Goal: Task Accomplishment & Management: Use online tool/utility

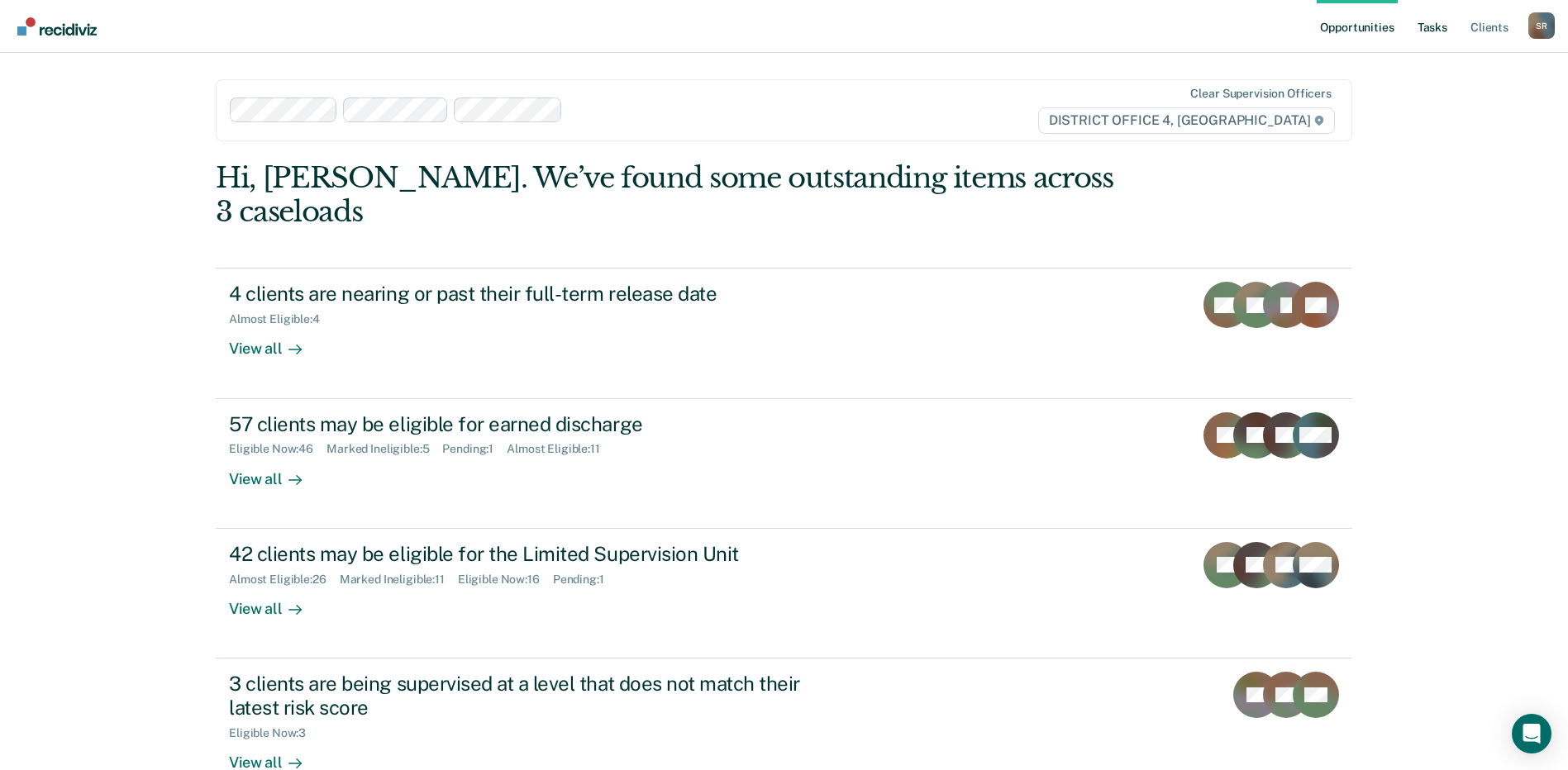
click at [1441, 26] on link "Tasks" at bounding box center [1433, 26] width 37 height 53
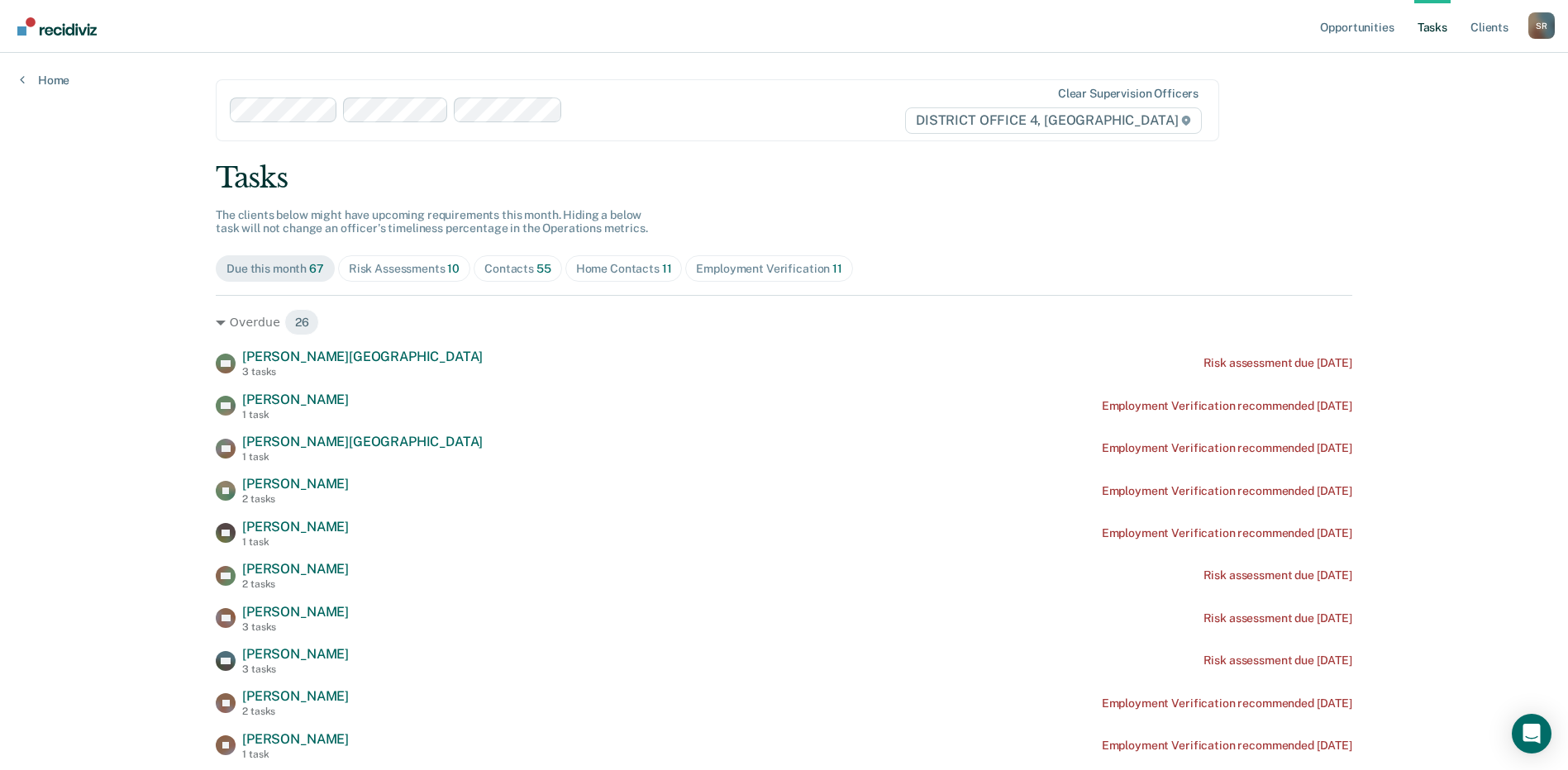
click at [547, 272] on span "Contacts 55" at bounding box center [518, 268] width 89 height 26
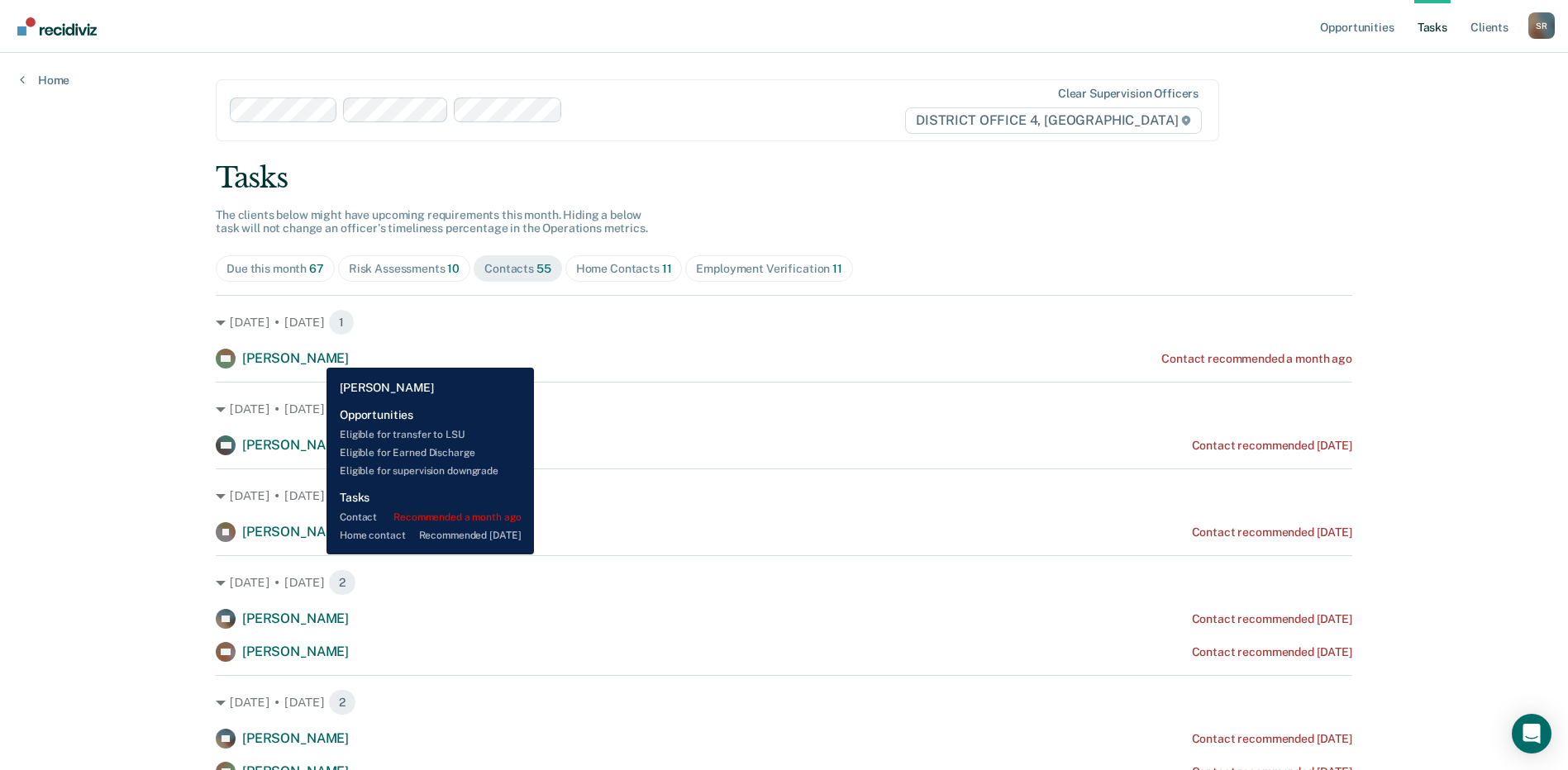
click at [314, 356] on span "[PERSON_NAME]" at bounding box center [295, 358] width 107 height 15
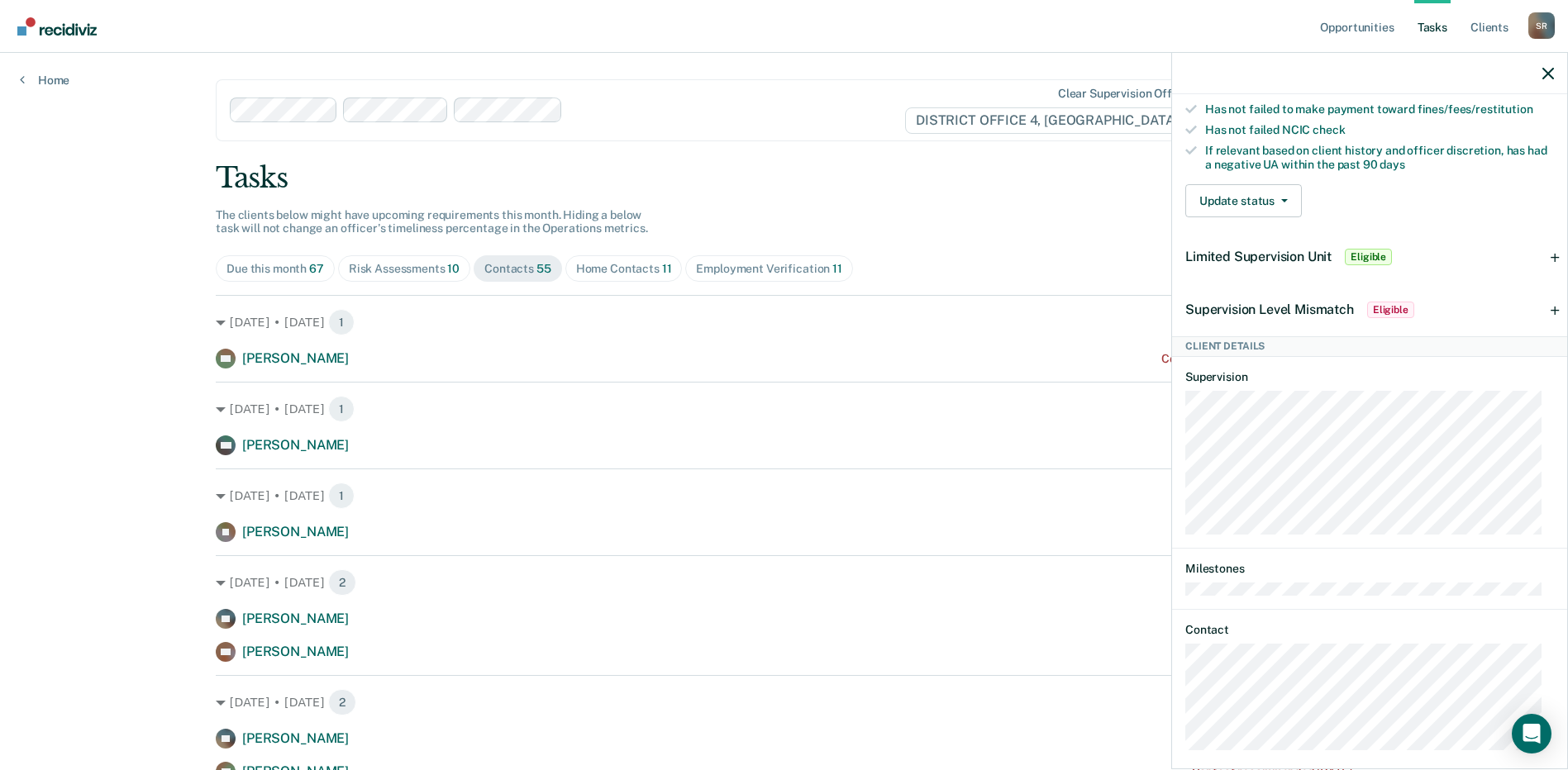
scroll to position [538, 0]
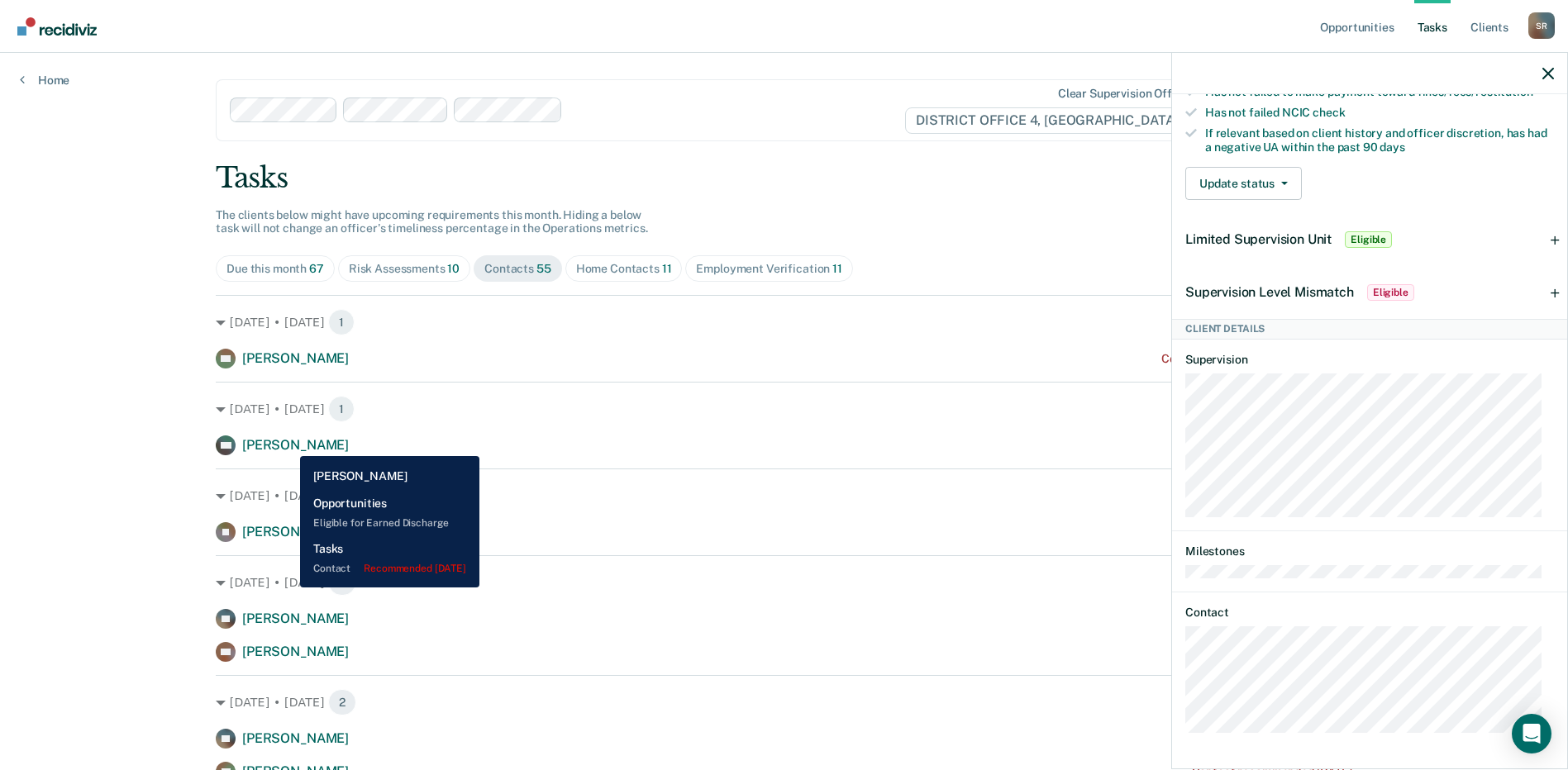
click at [287, 443] on span "[PERSON_NAME]" at bounding box center [295, 444] width 107 height 15
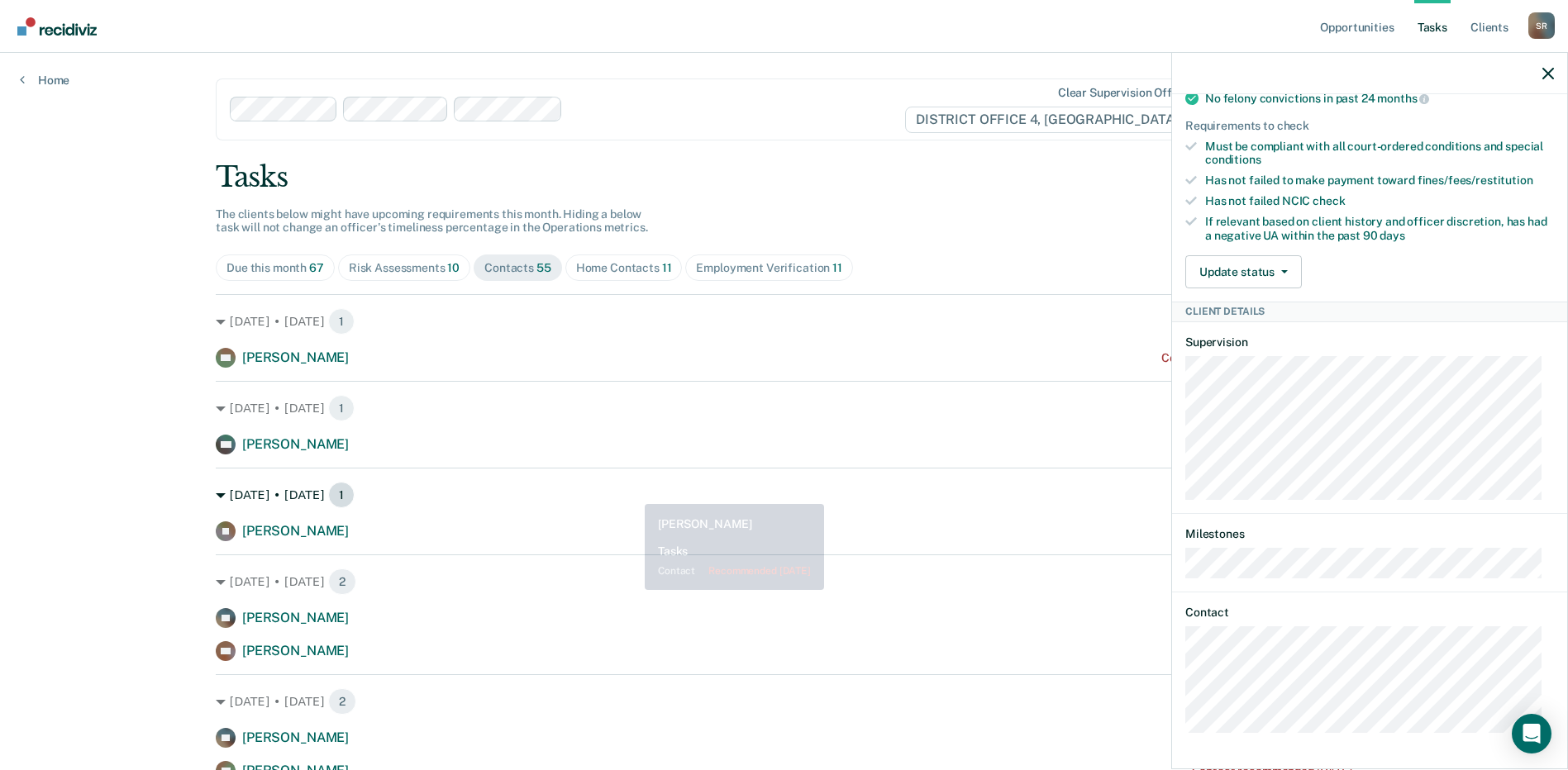
scroll to position [0, 0]
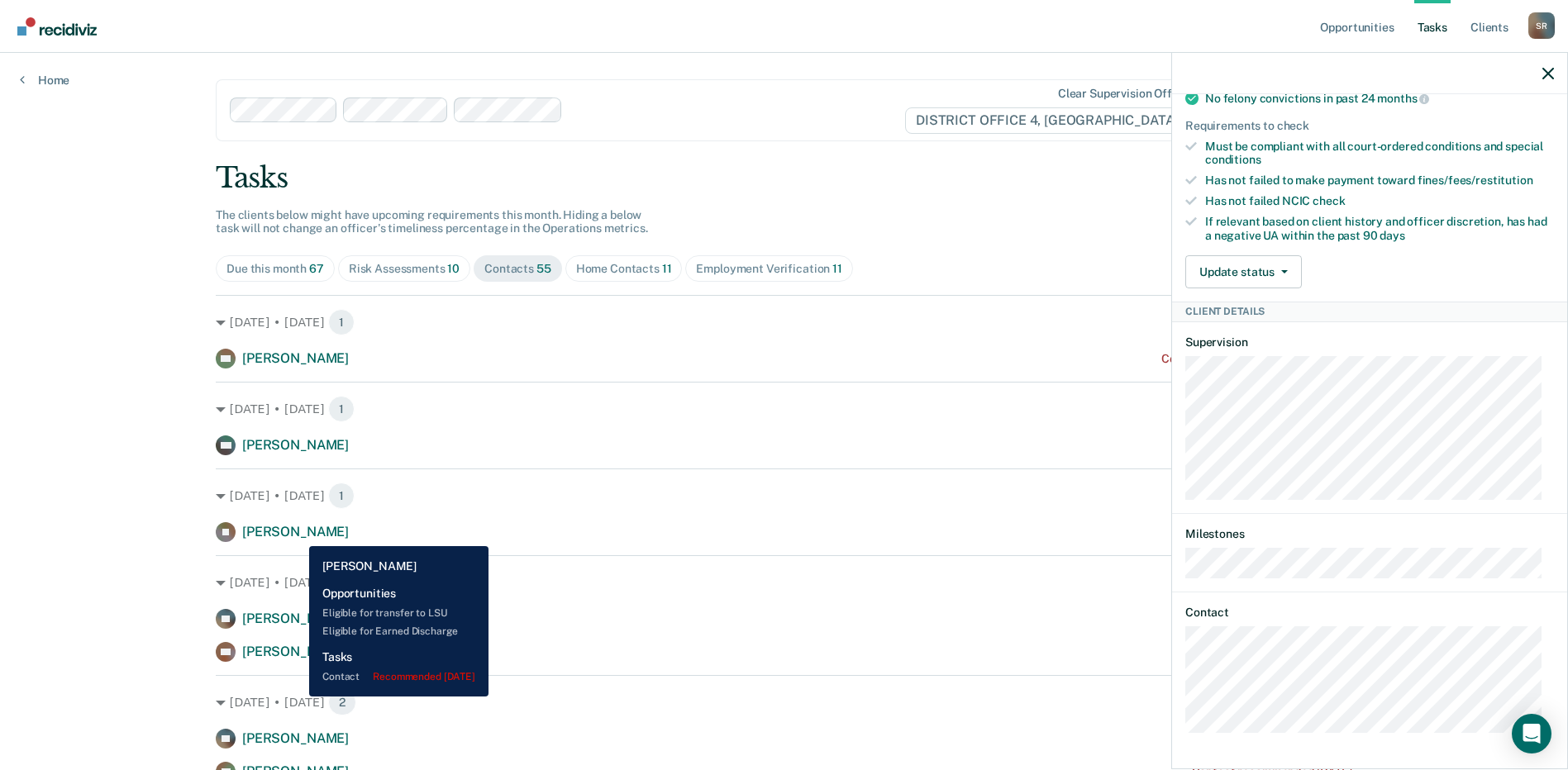
click at [297, 535] on span "[PERSON_NAME]" at bounding box center [295, 531] width 107 height 15
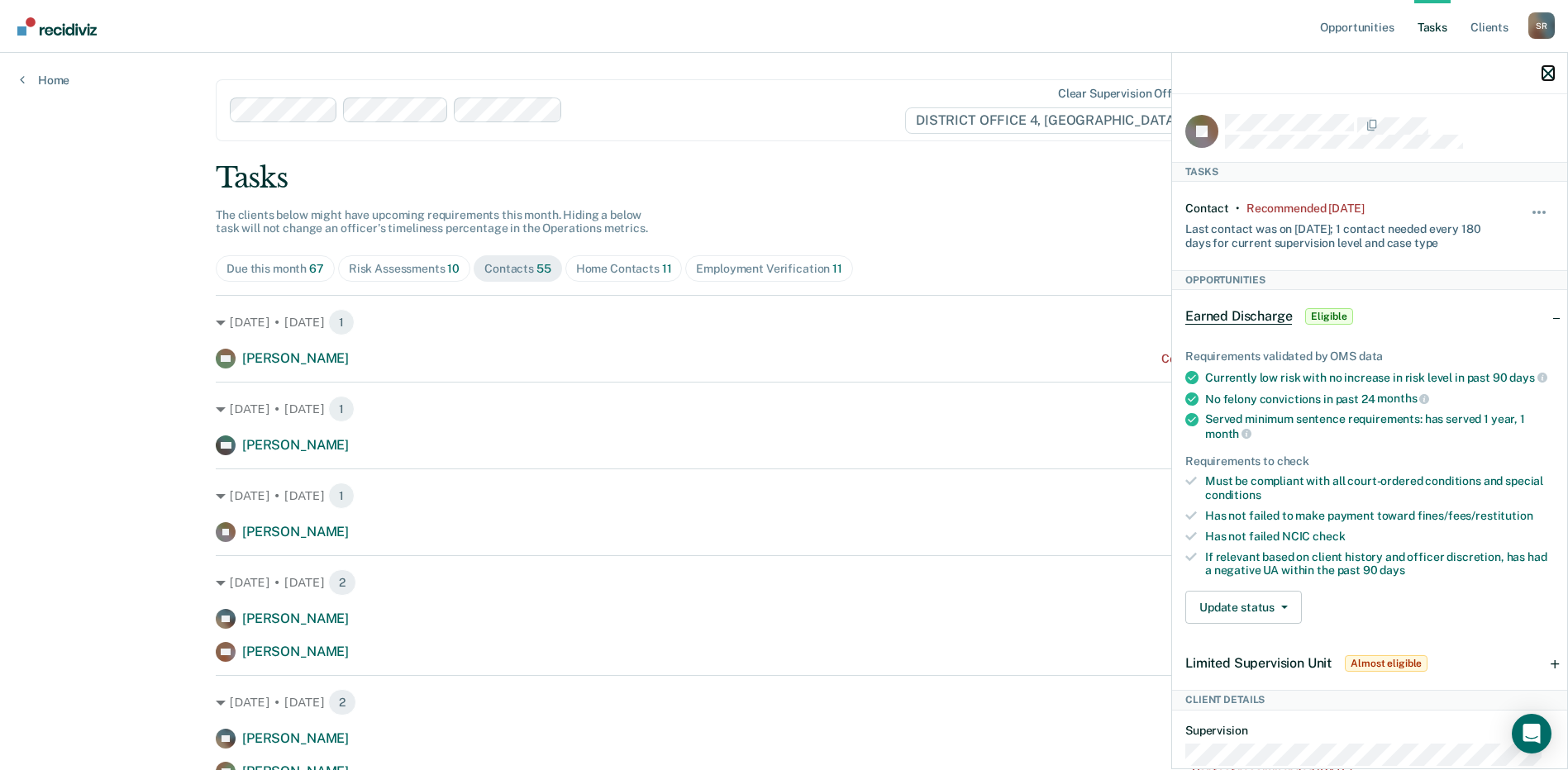
click at [1546, 78] on icon "button" at bounding box center [1548, 73] width 12 height 12
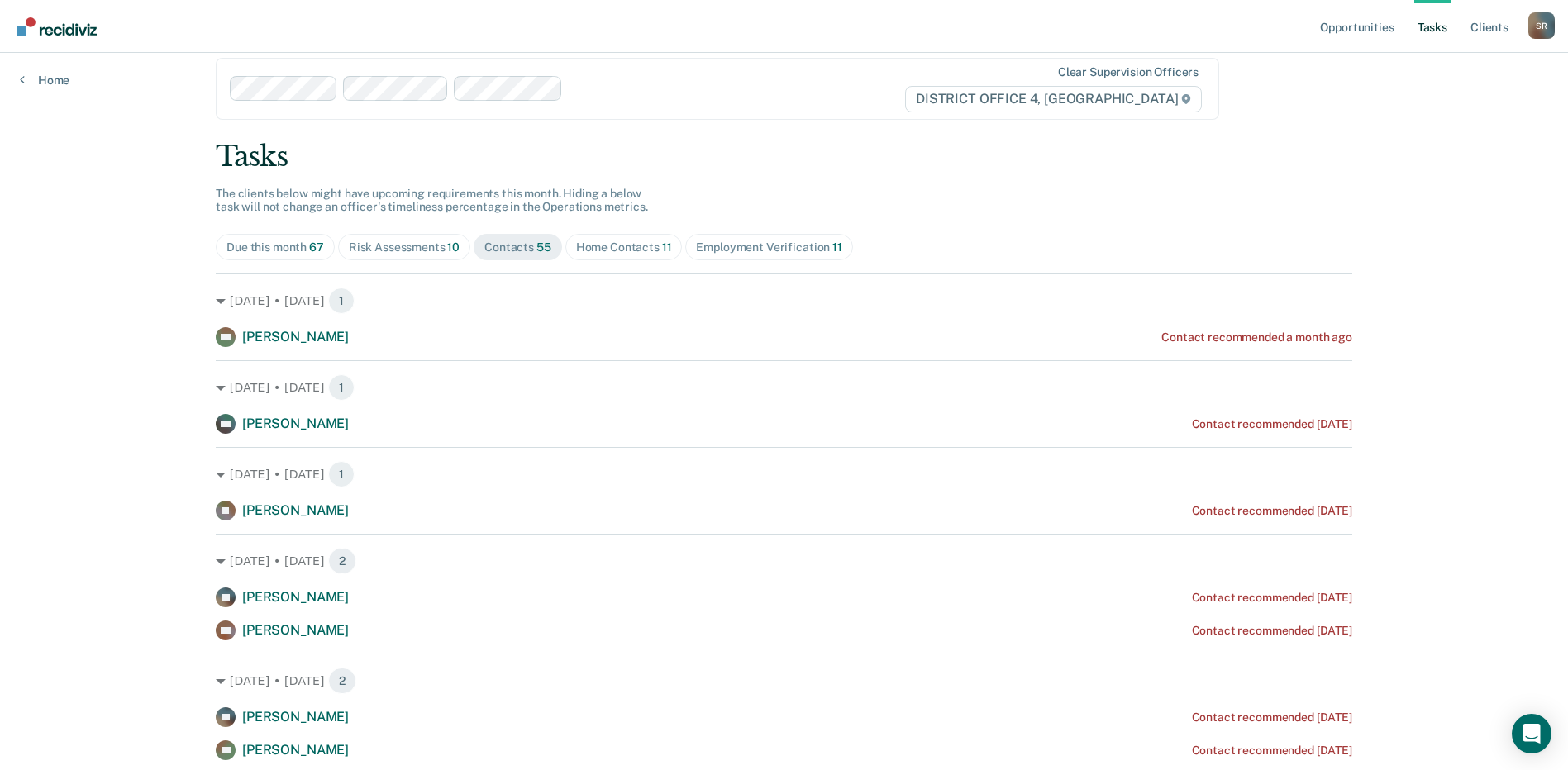
scroll to position [83, 0]
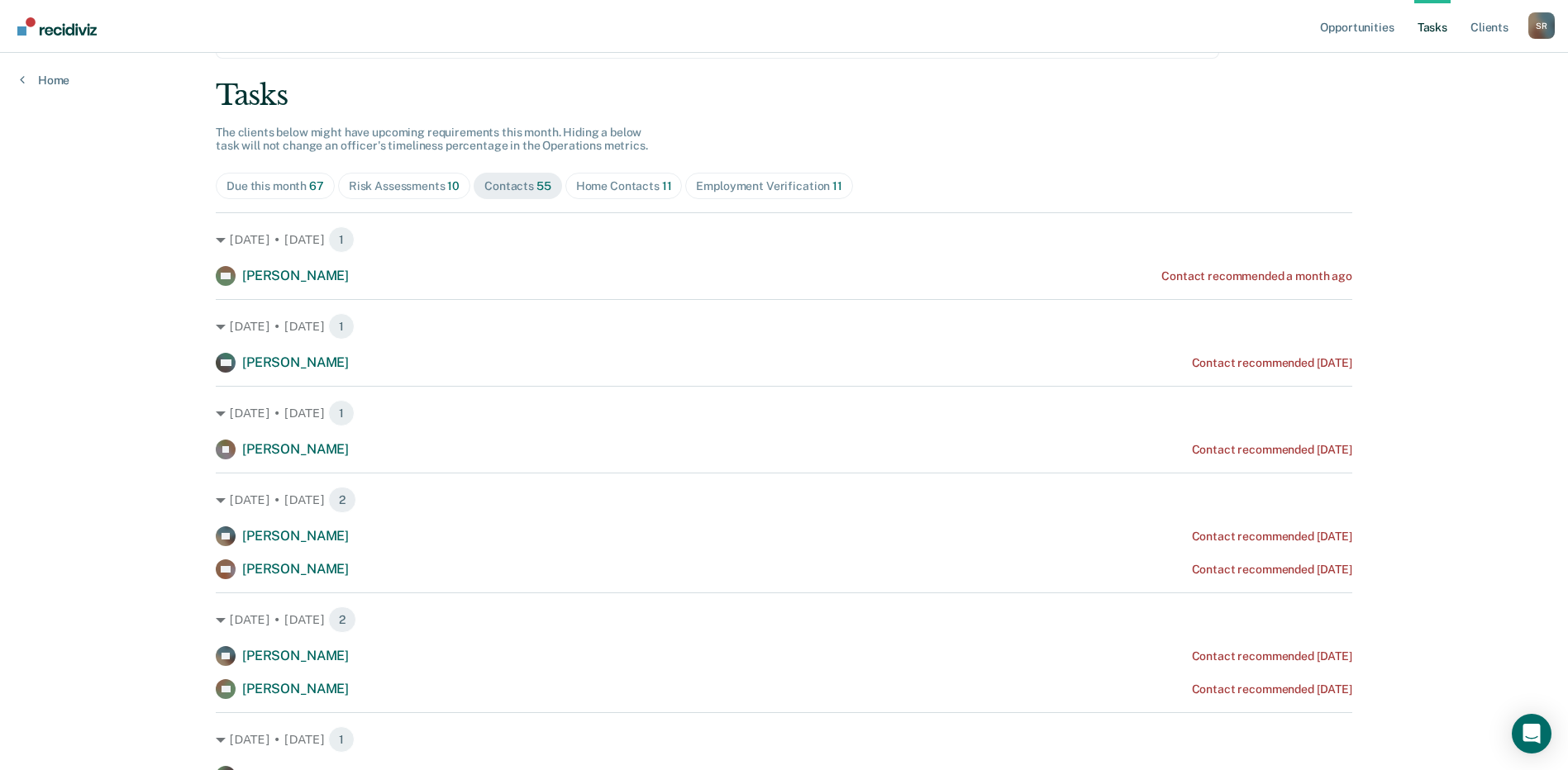
click at [645, 192] on div "Home Contacts 11" at bounding box center [623, 186] width 95 height 14
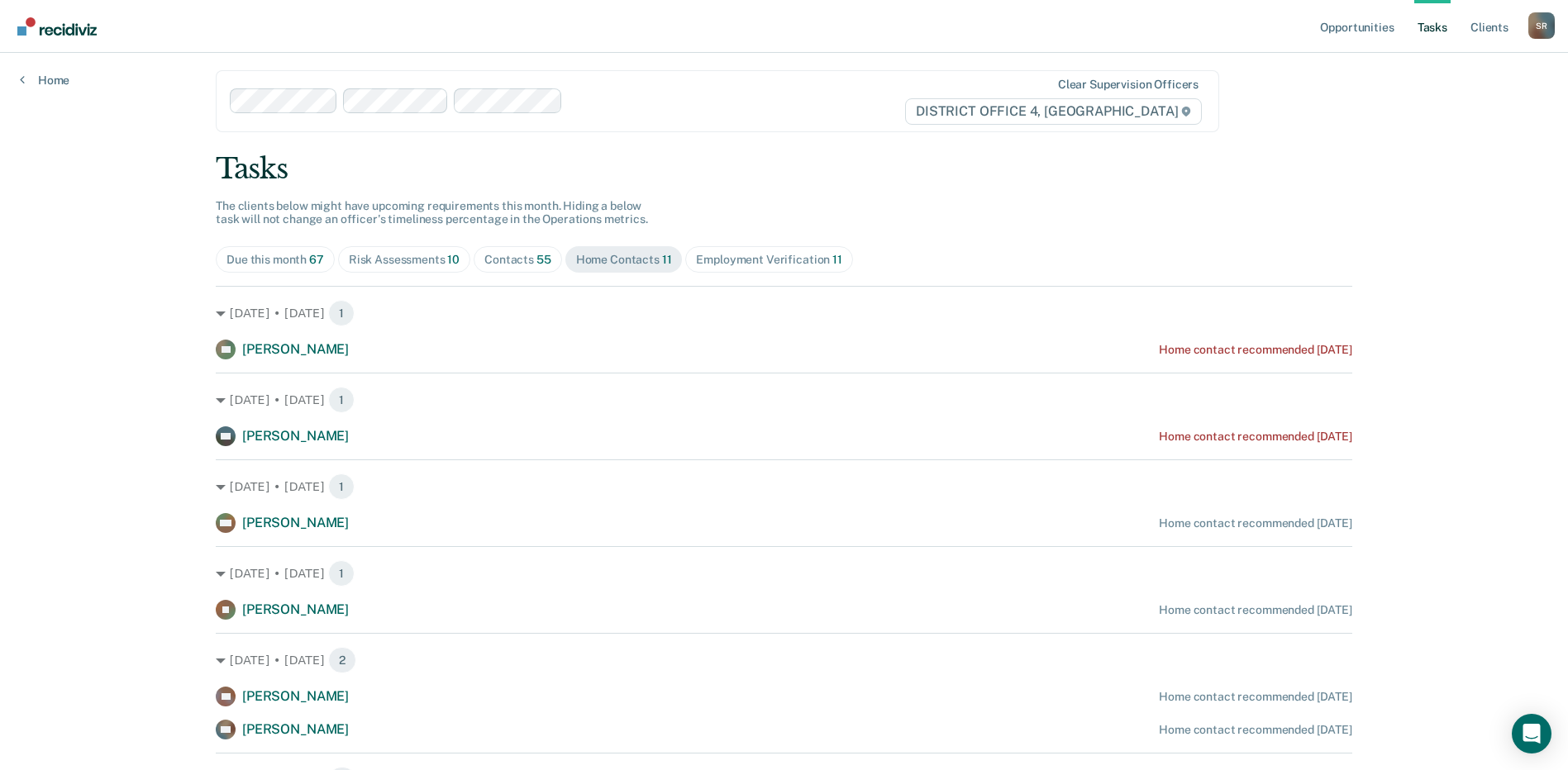
scroll to position [0, 0]
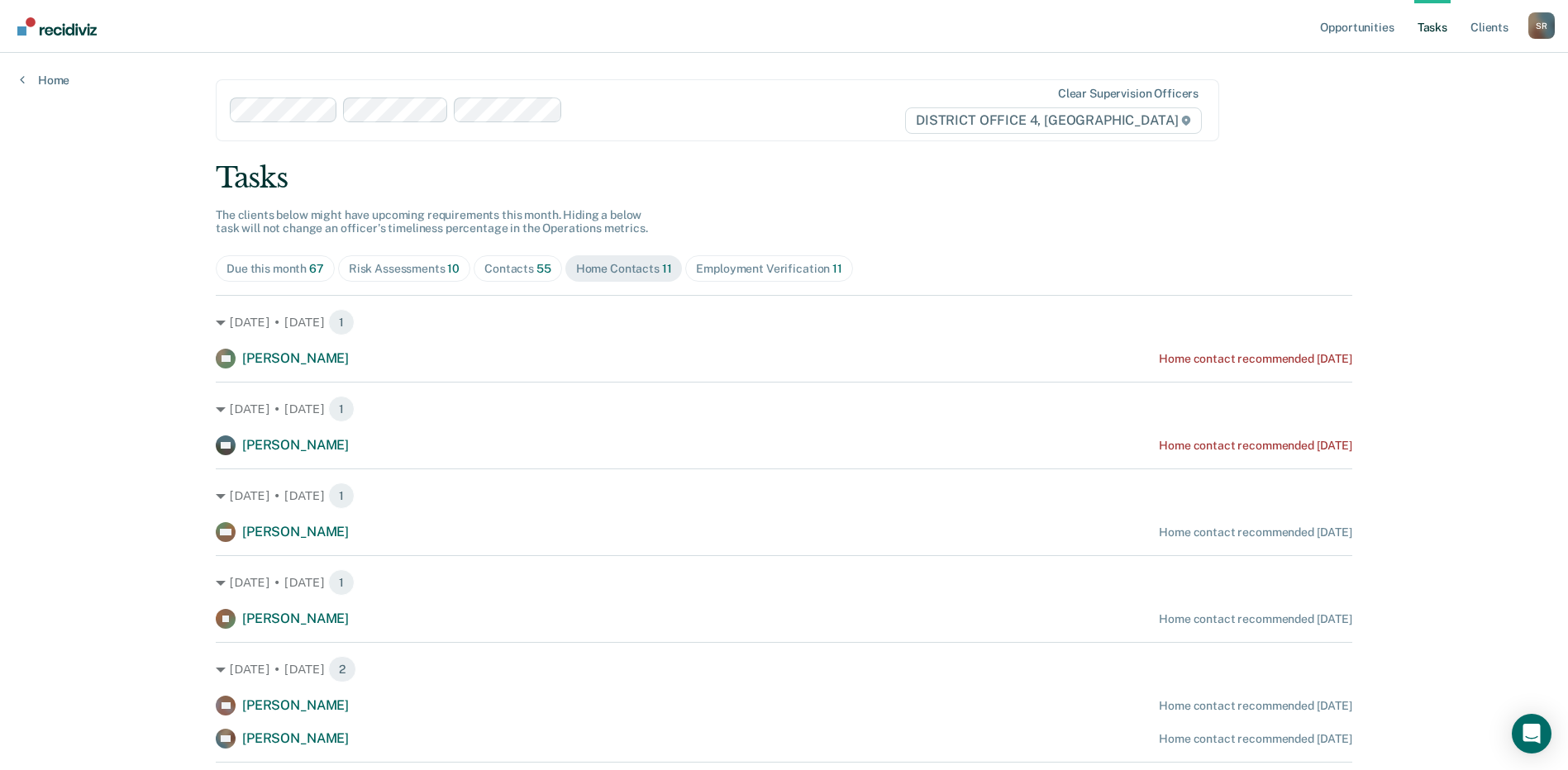
click at [513, 264] on div "Contacts 55" at bounding box center [517, 269] width 67 height 14
